Goal: Information Seeking & Learning: Learn about a topic

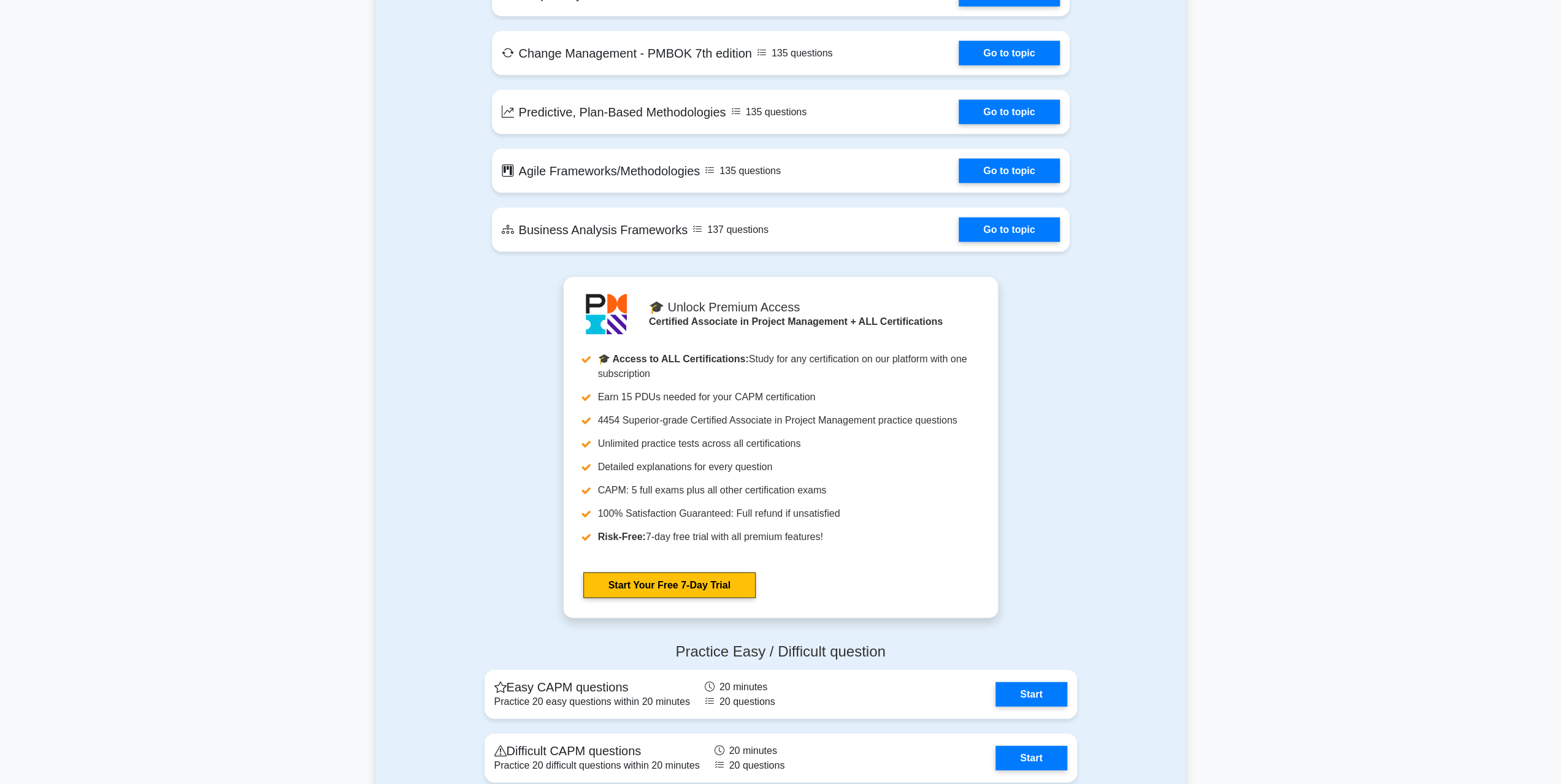
scroll to position [2697, 0]
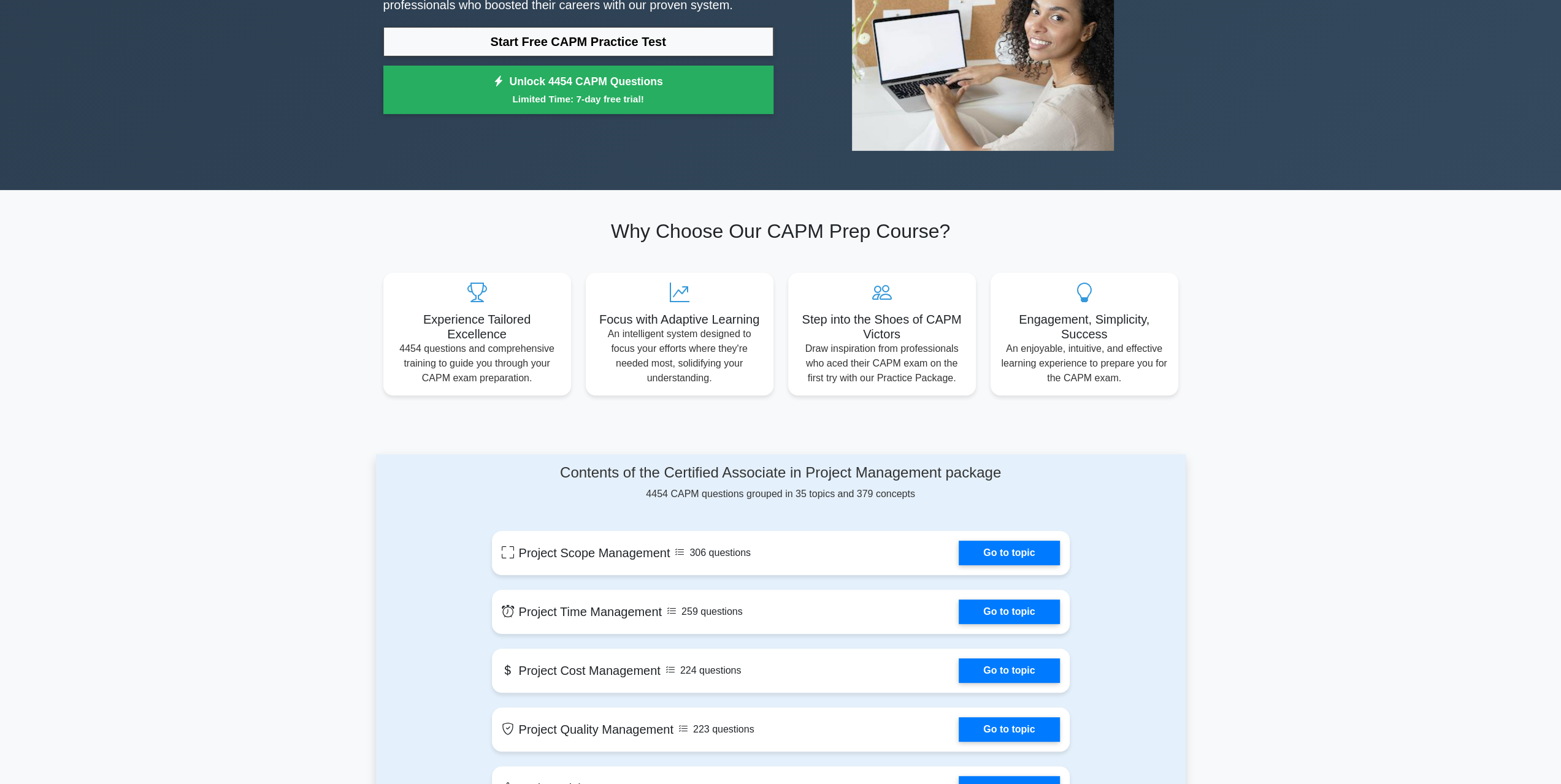
scroll to position [62, 0]
